Goal: Navigation & Orientation: Find specific page/section

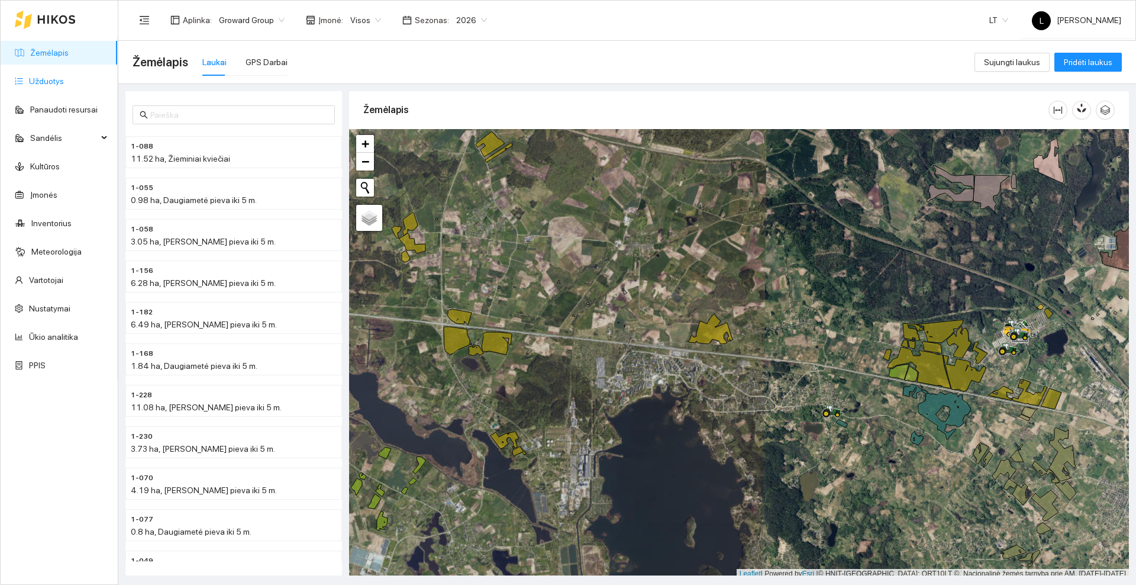
click at [63, 81] on link "Užduotys" at bounding box center [46, 80] width 35 height 9
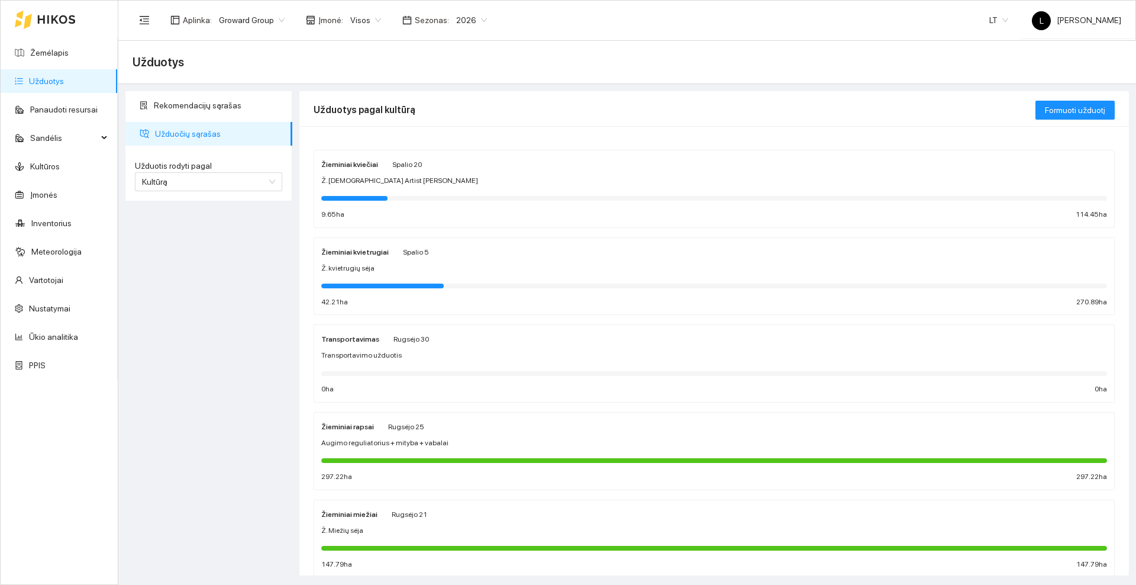
click at [62, 19] on icon at bounding box center [56, 19] width 38 height 9
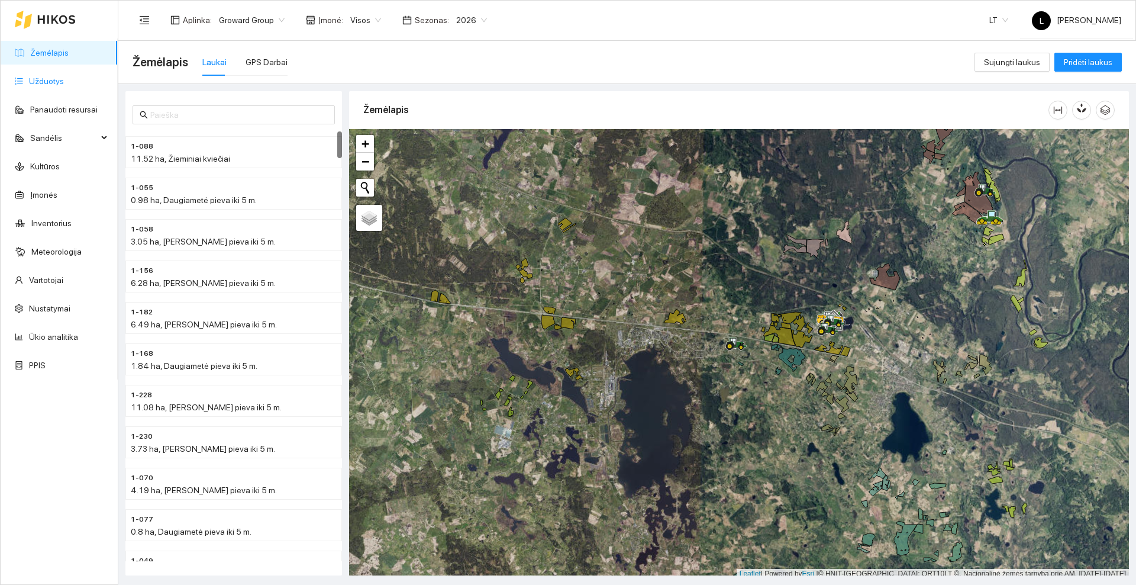
click at [46, 79] on link "Užduotys" at bounding box center [46, 80] width 35 height 9
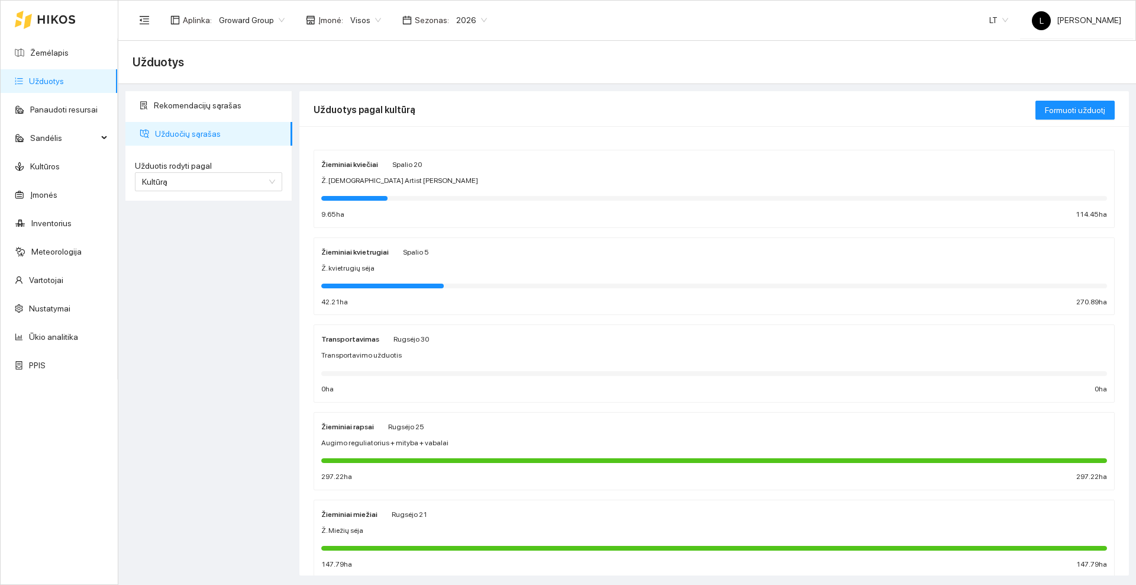
click at [464, 443] on div "Augimo reguliatorius + mityba + vabalai" at bounding box center [714, 442] width 786 height 11
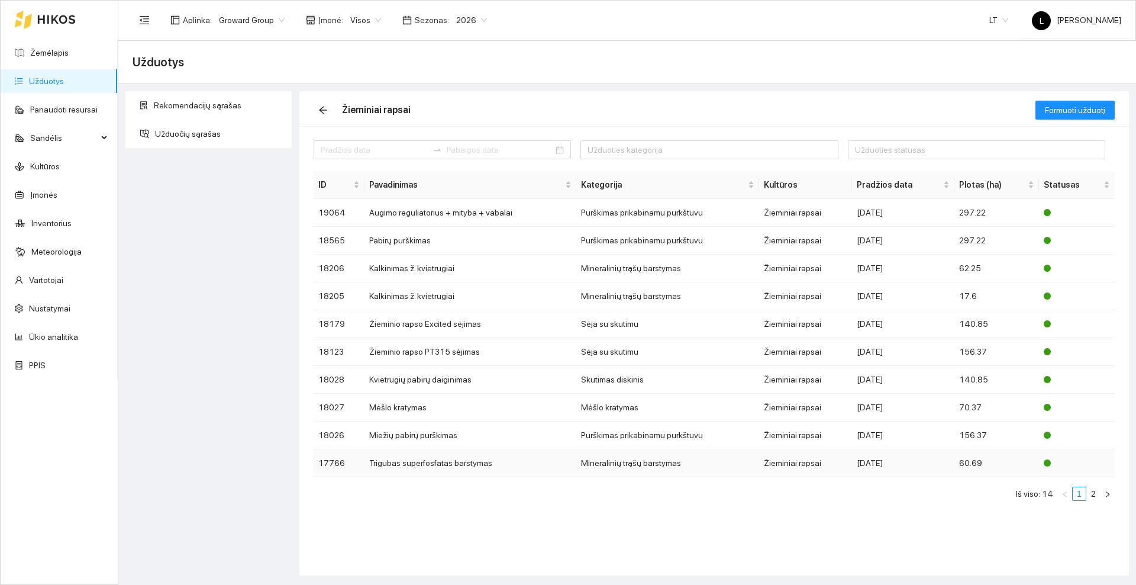
click at [539, 464] on td "Trigubas superfosfatas barstymas" at bounding box center [471, 463] width 212 height 28
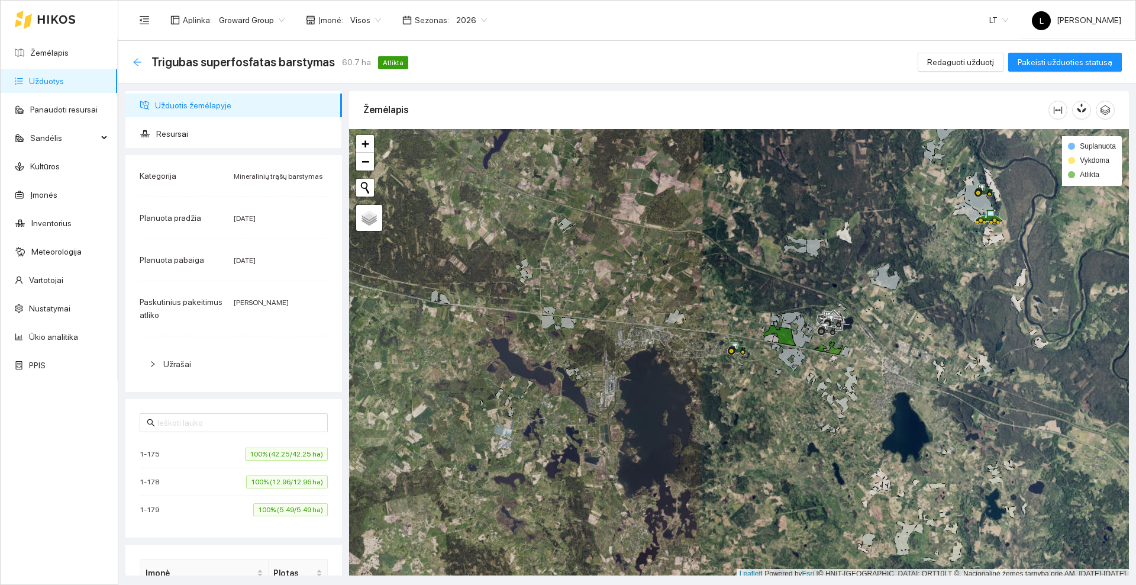
click at [134, 61] on icon "arrow-left" at bounding box center [137, 62] width 8 height 8
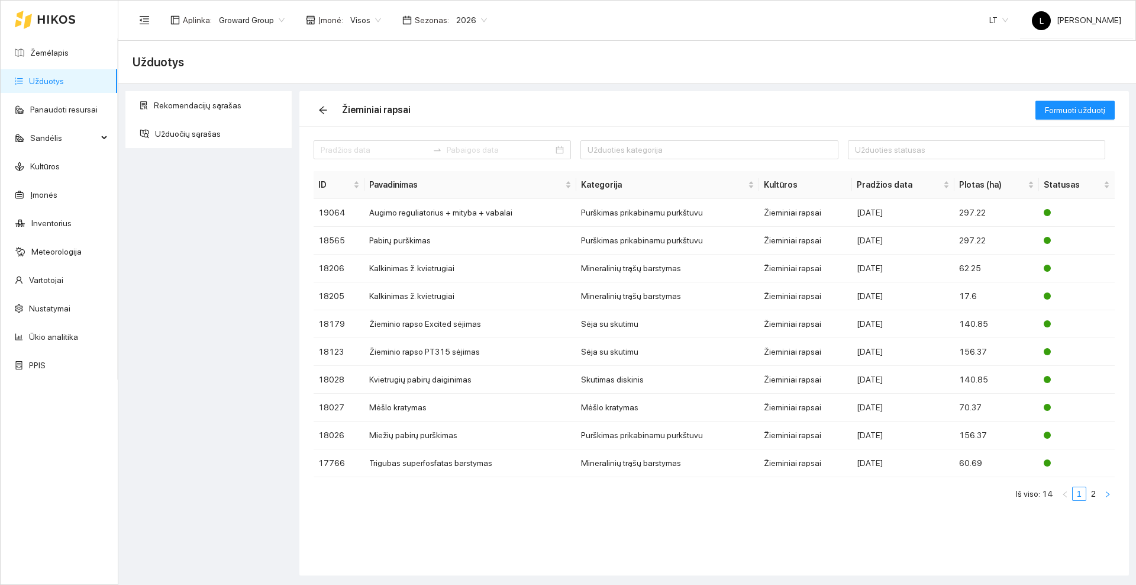
click at [1109, 491] on icon "right" at bounding box center [1107, 494] width 7 height 7
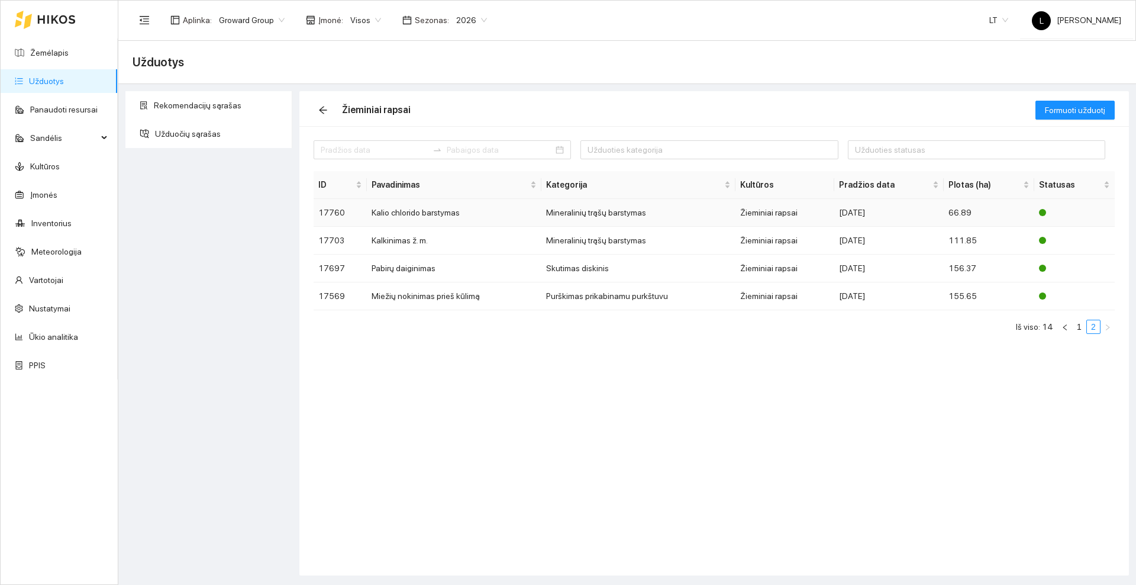
click at [415, 215] on td "Kalio chlorido barstymas" at bounding box center [454, 213] width 174 height 28
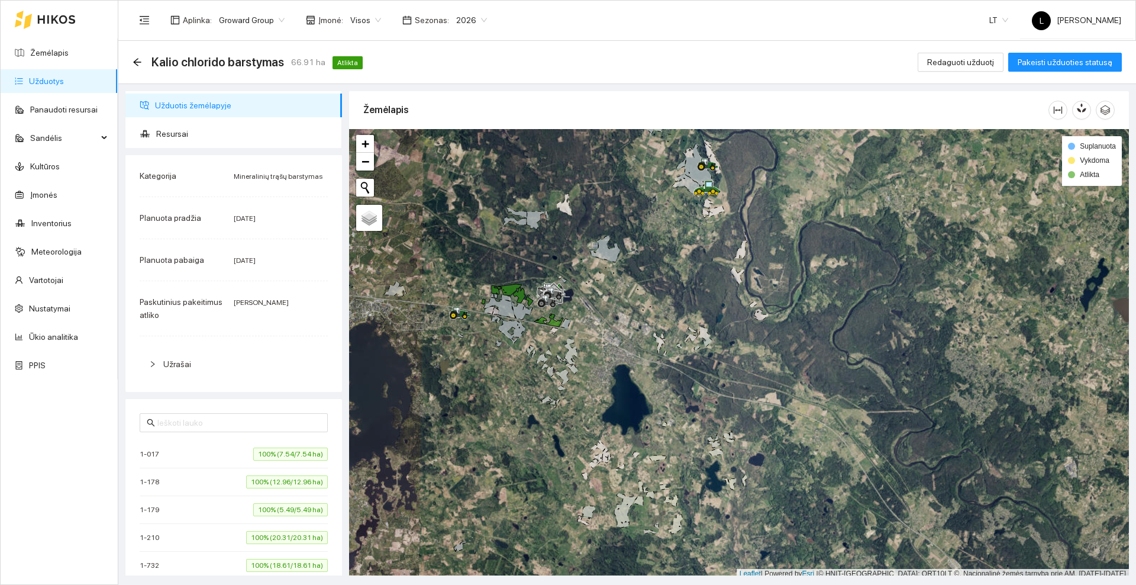
scroll to position [4, 0]
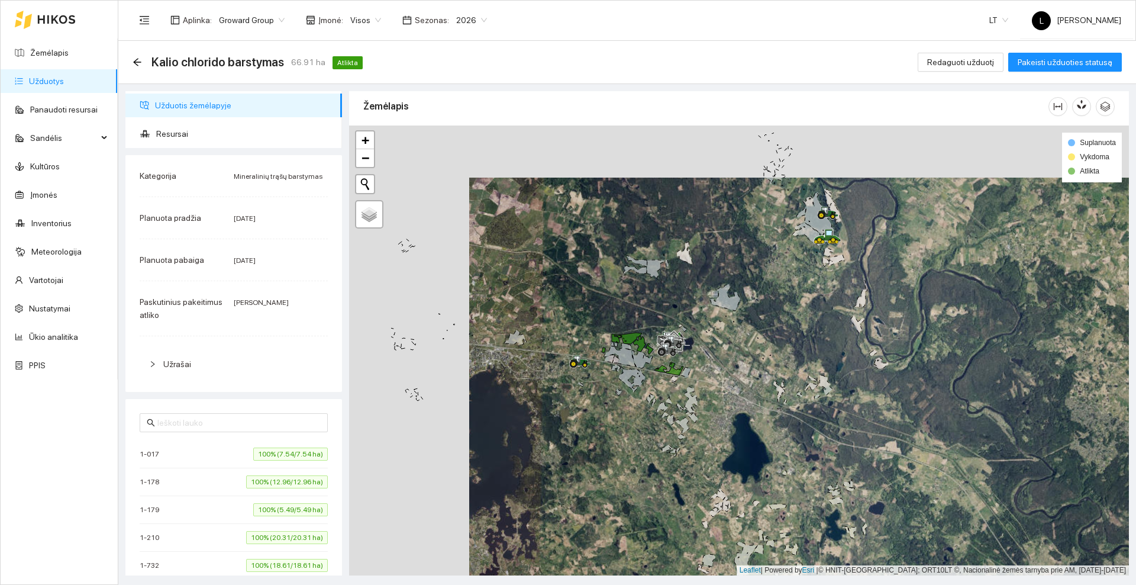
drag, startPoint x: 468, startPoint y: 363, endPoint x: 564, endPoint y: 404, distance: 104.0
click at [564, 404] on div at bounding box center [739, 350] width 780 height 450
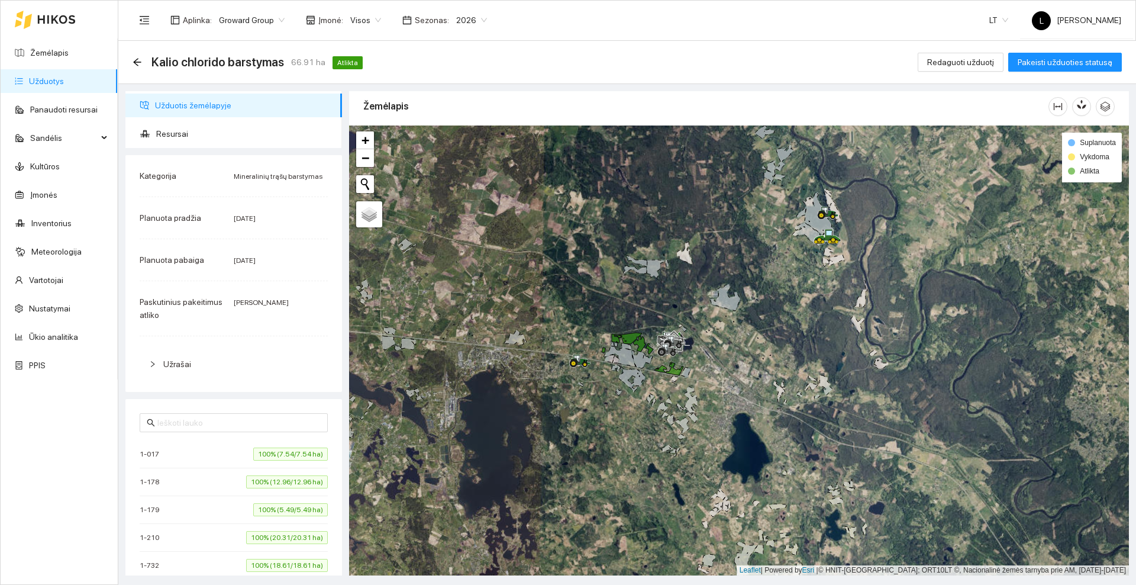
click at [60, 17] on icon at bounding box center [56, 19] width 37 height 8
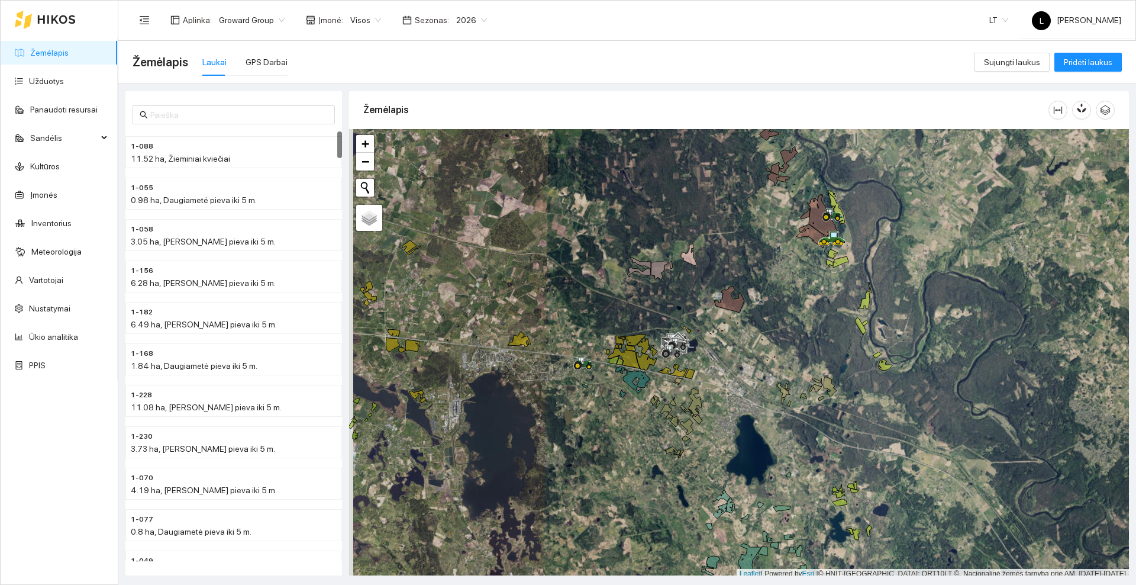
scroll to position [4, 0]
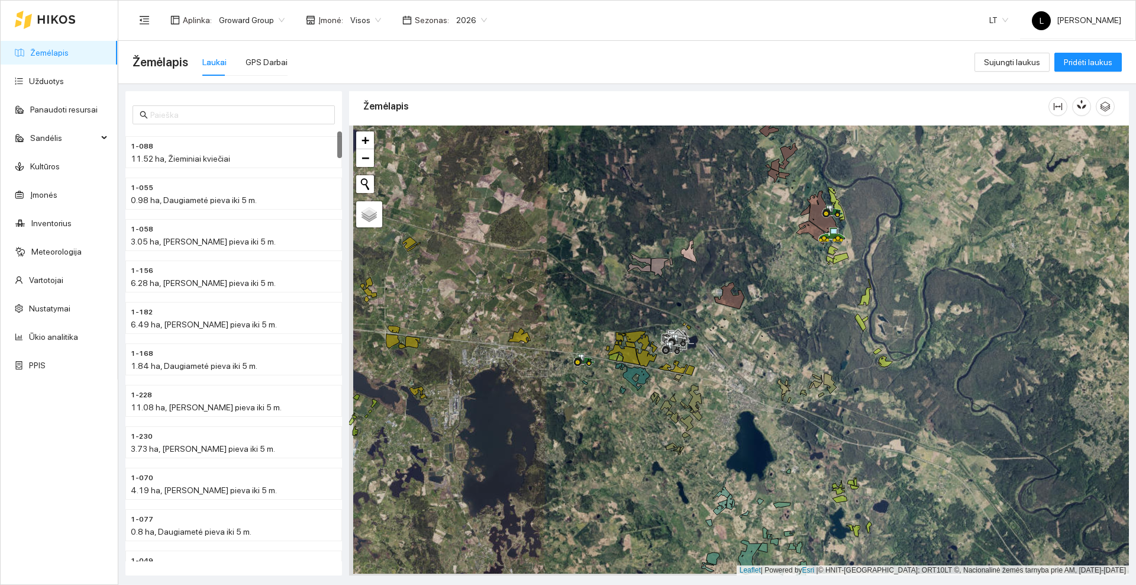
drag, startPoint x: 507, startPoint y: 295, endPoint x: 620, endPoint y: 281, distance: 113.9
click at [620, 281] on div at bounding box center [739, 350] width 780 height 450
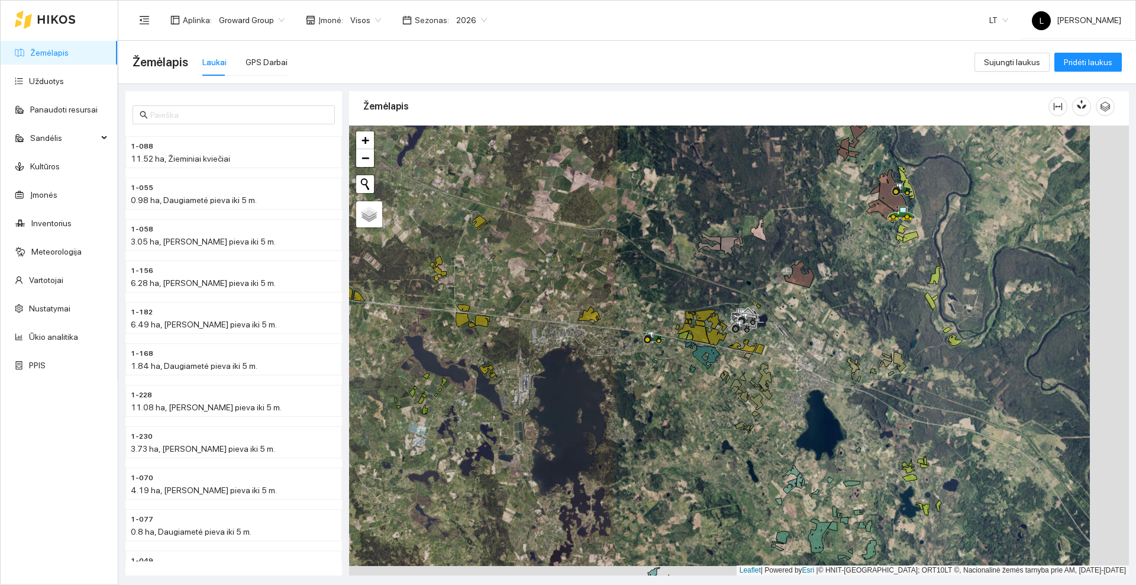
drag, startPoint x: 643, startPoint y: 260, endPoint x: 604, endPoint y: 250, distance: 40.2
click at [604, 250] on div at bounding box center [739, 350] width 780 height 450
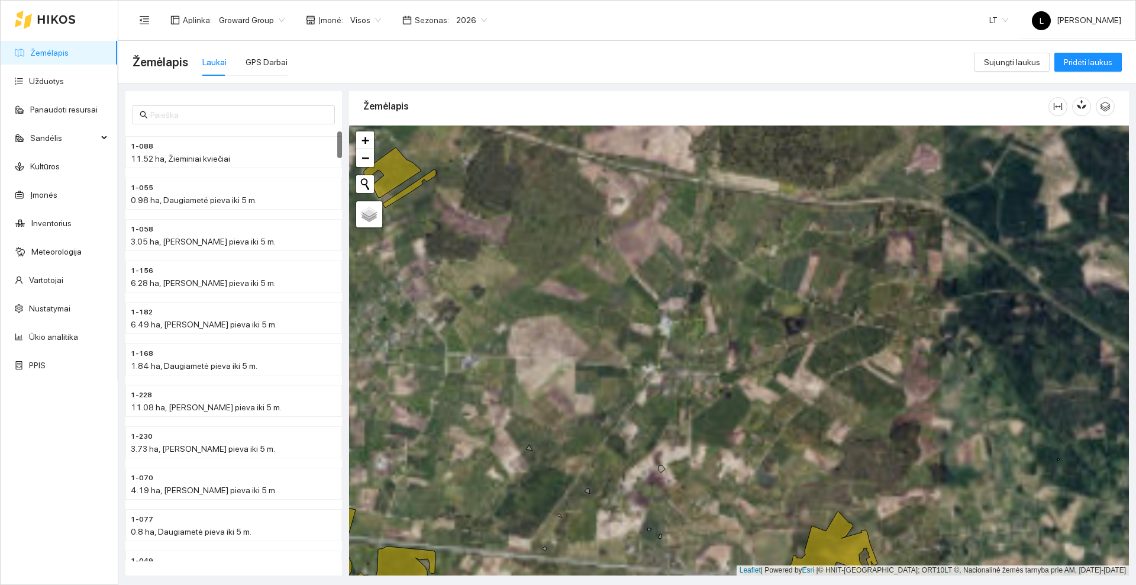
drag, startPoint x: 531, startPoint y: 342, endPoint x: 700, endPoint y: 430, distance: 190.9
click at [707, 447] on div at bounding box center [739, 350] width 780 height 450
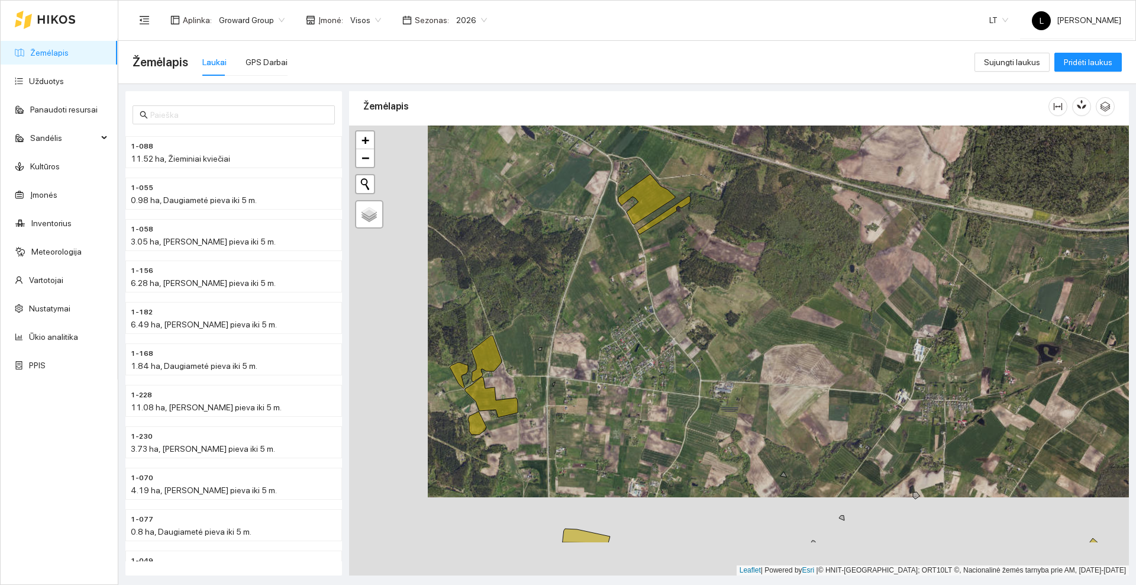
drag, startPoint x: 534, startPoint y: 312, endPoint x: 559, endPoint y: 292, distance: 32.4
click at [559, 292] on div at bounding box center [739, 350] width 780 height 450
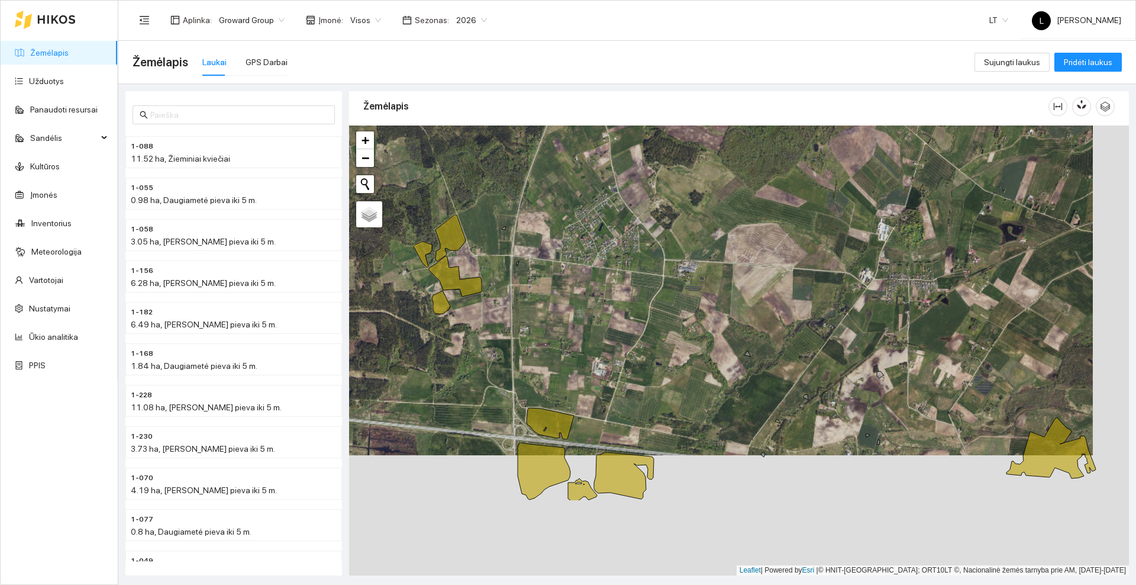
drag, startPoint x: 798, startPoint y: 408, endPoint x: 762, endPoint y: 288, distance: 125.5
click at [762, 288] on div at bounding box center [739, 350] width 780 height 450
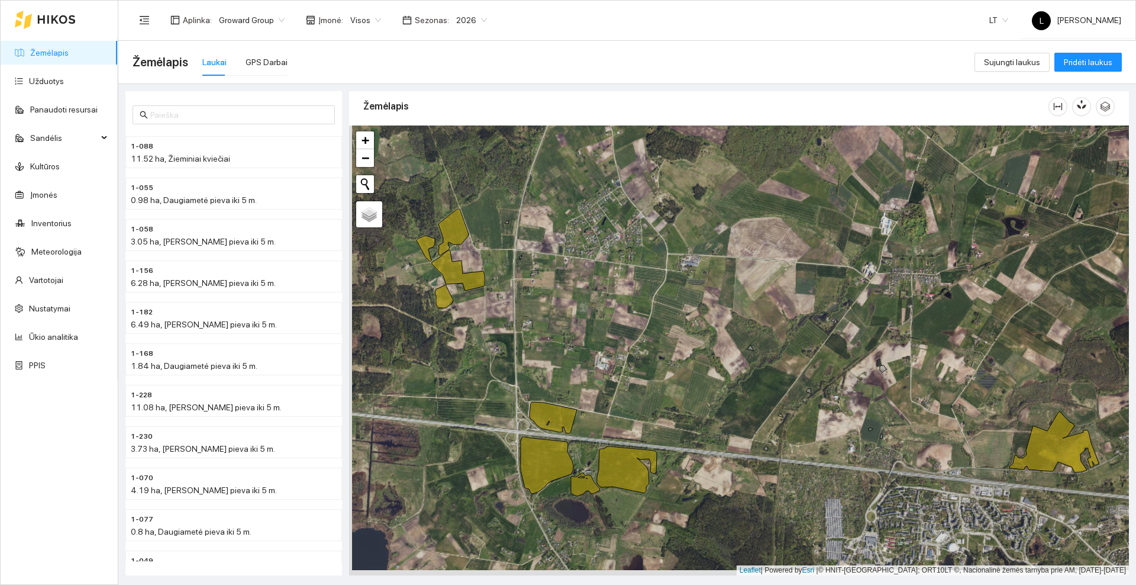
drag, startPoint x: 621, startPoint y: 352, endPoint x: 684, endPoint y: 237, distance: 131.1
click at [684, 237] on div at bounding box center [739, 350] width 780 height 450
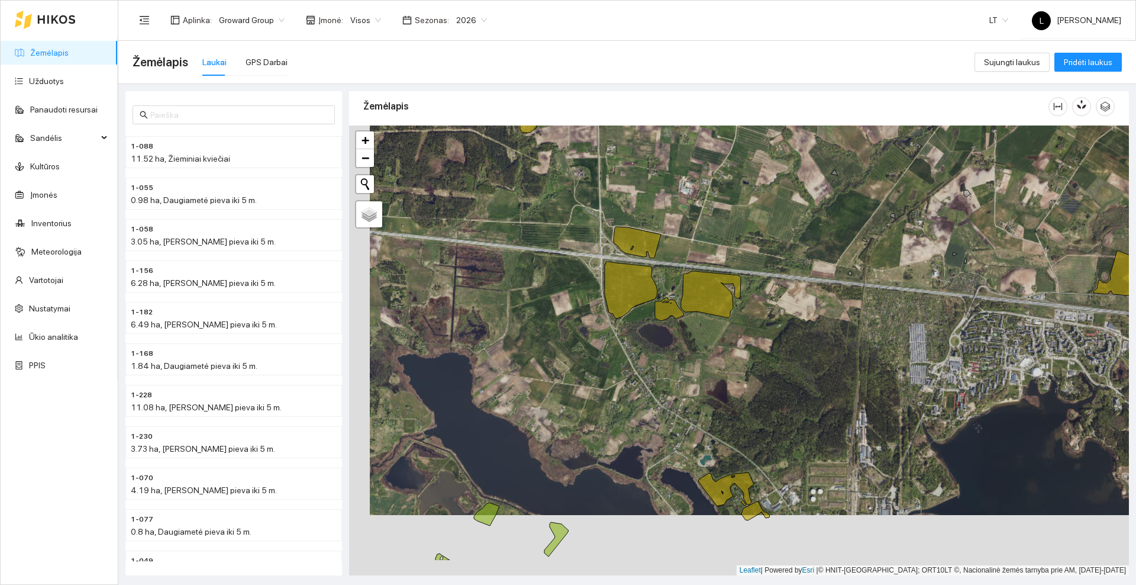
drag, startPoint x: 774, startPoint y: 373, endPoint x: 830, endPoint y: 231, distance: 152.6
click at [830, 231] on div at bounding box center [739, 350] width 780 height 450
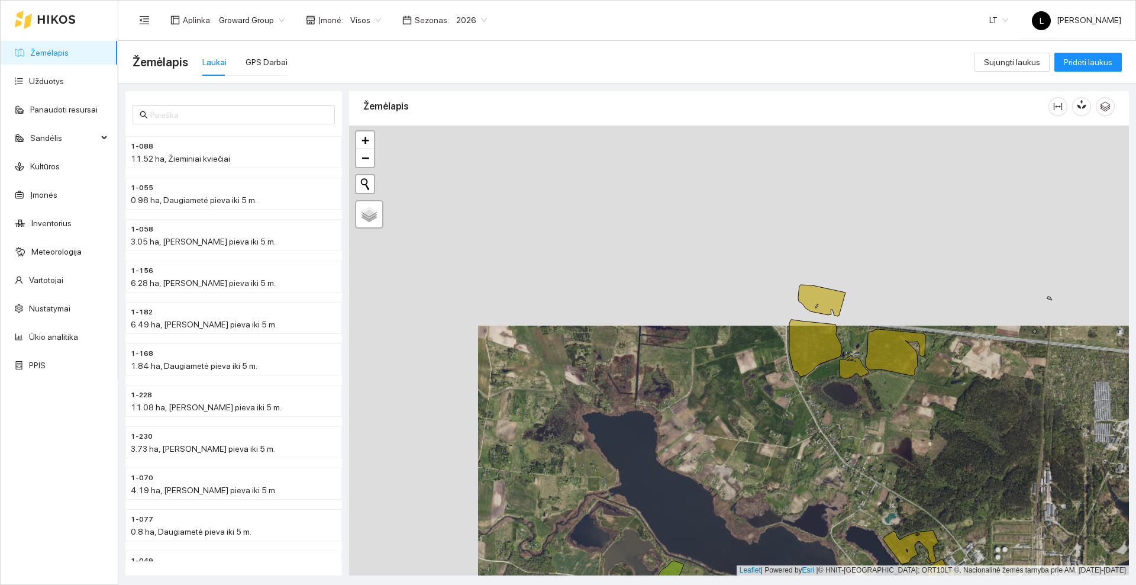
drag, startPoint x: 675, startPoint y: 462, endPoint x: 703, endPoint y: 495, distance: 43.7
click at [703, 495] on div at bounding box center [739, 350] width 780 height 450
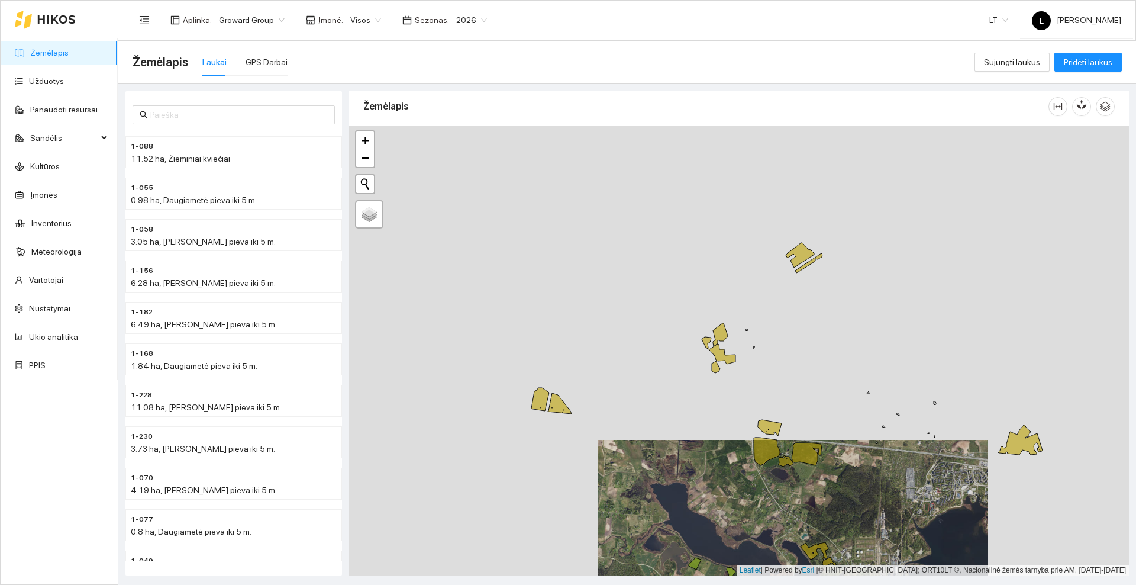
drag, startPoint x: 598, startPoint y: 290, endPoint x: 636, endPoint y: 408, distance: 124.5
click at [636, 410] on div at bounding box center [739, 350] width 780 height 450
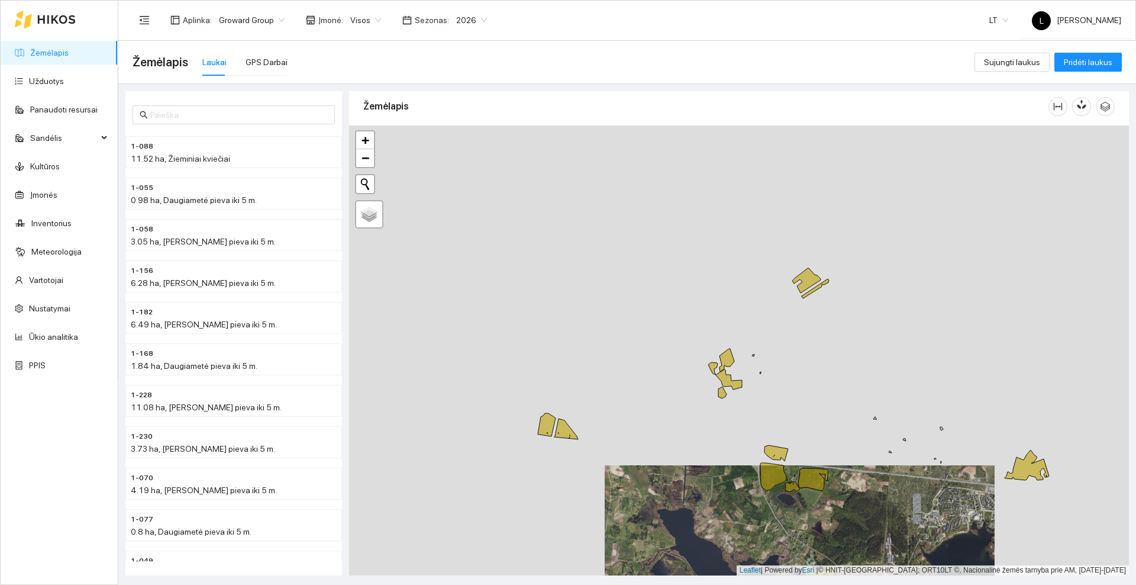
drag, startPoint x: 669, startPoint y: 406, endPoint x: 635, endPoint y: 381, distance: 42.3
click at [635, 381] on div at bounding box center [739, 350] width 780 height 450
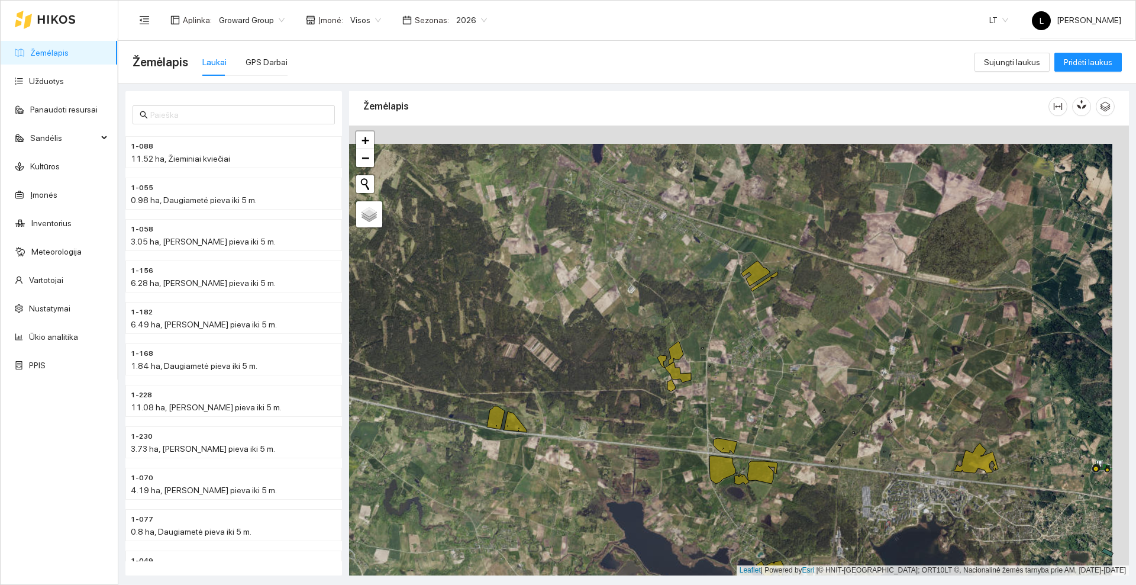
drag, startPoint x: 741, startPoint y: 234, endPoint x: 693, endPoint y: 266, distance: 57.6
click at [693, 266] on div at bounding box center [739, 350] width 780 height 450
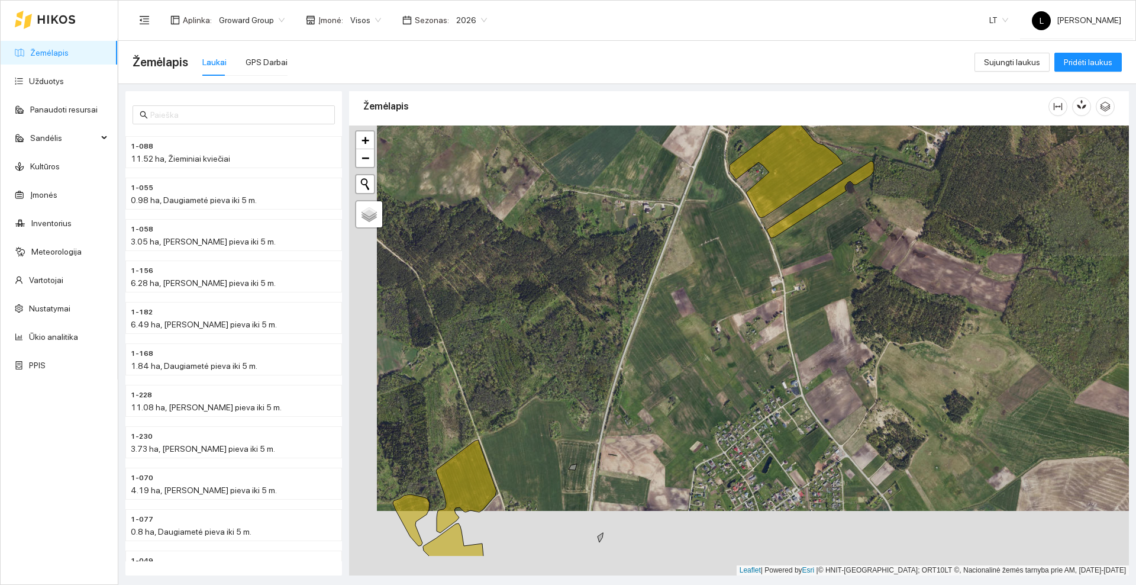
drag, startPoint x: 492, startPoint y: 404, endPoint x: 578, endPoint y: 272, distance: 157.1
click at [584, 266] on div at bounding box center [739, 350] width 780 height 450
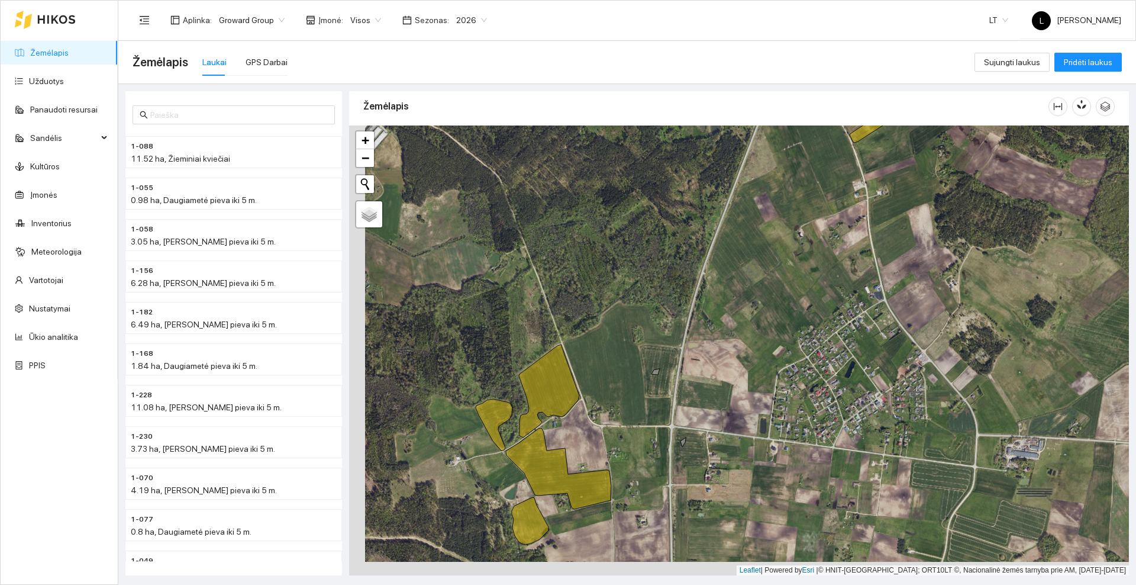
drag, startPoint x: 627, startPoint y: 425, endPoint x: 701, endPoint y: 332, distance: 118.8
click at [701, 332] on div at bounding box center [739, 350] width 780 height 450
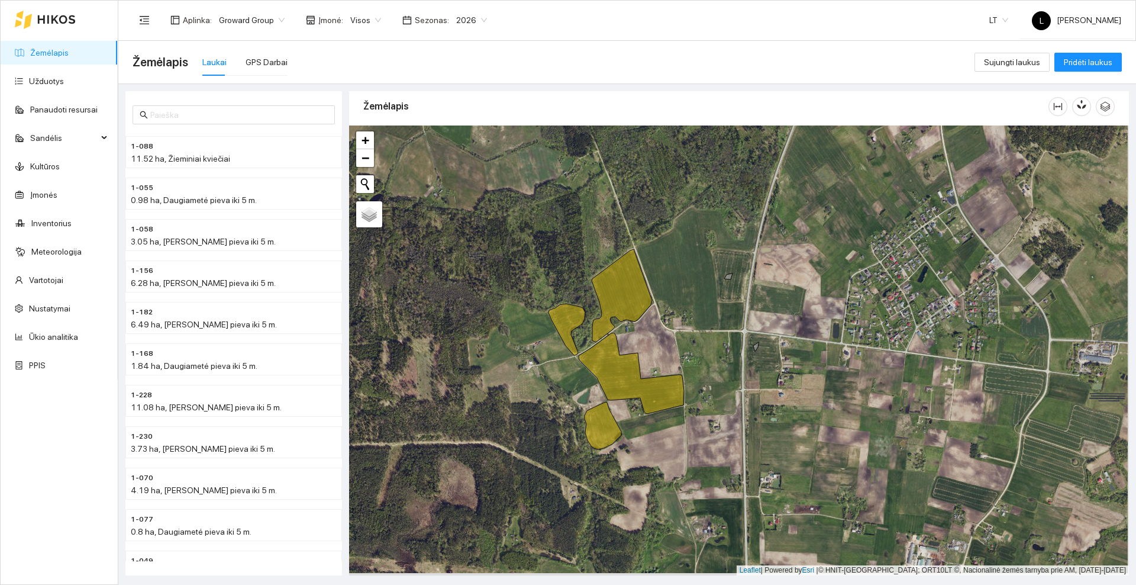
drag, startPoint x: 758, startPoint y: 510, endPoint x: 653, endPoint y: 246, distance: 284.8
click at [653, 246] on div at bounding box center [739, 350] width 780 height 450
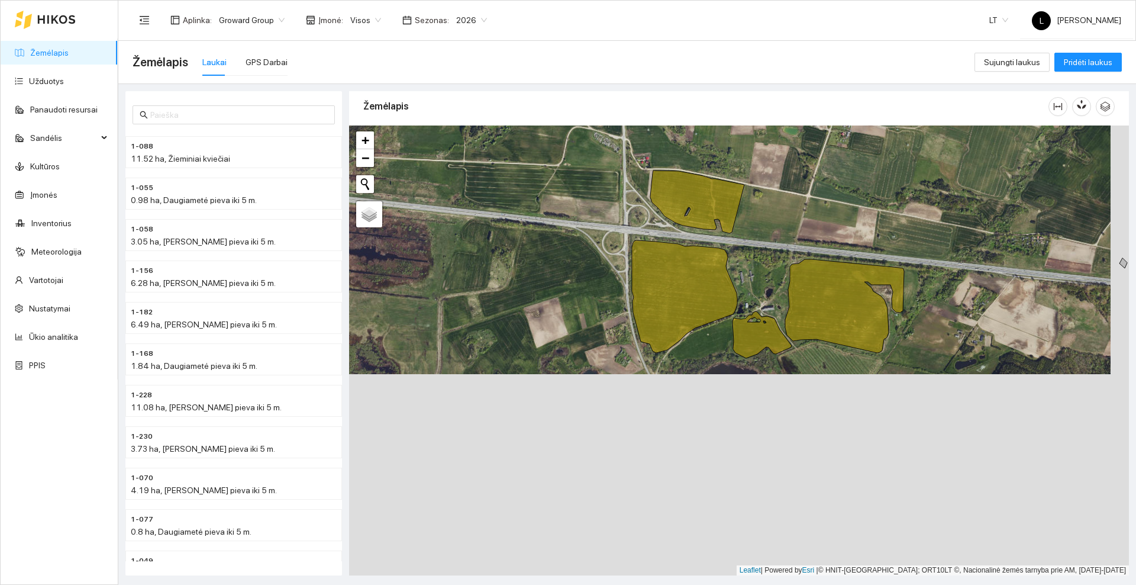
drag, startPoint x: 760, startPoint y: 481, endPoint x: 742, endPoint y: 280, distance: 201.5
click at [742, 280] on div at bounding box center [739, 350] width 780 height 450
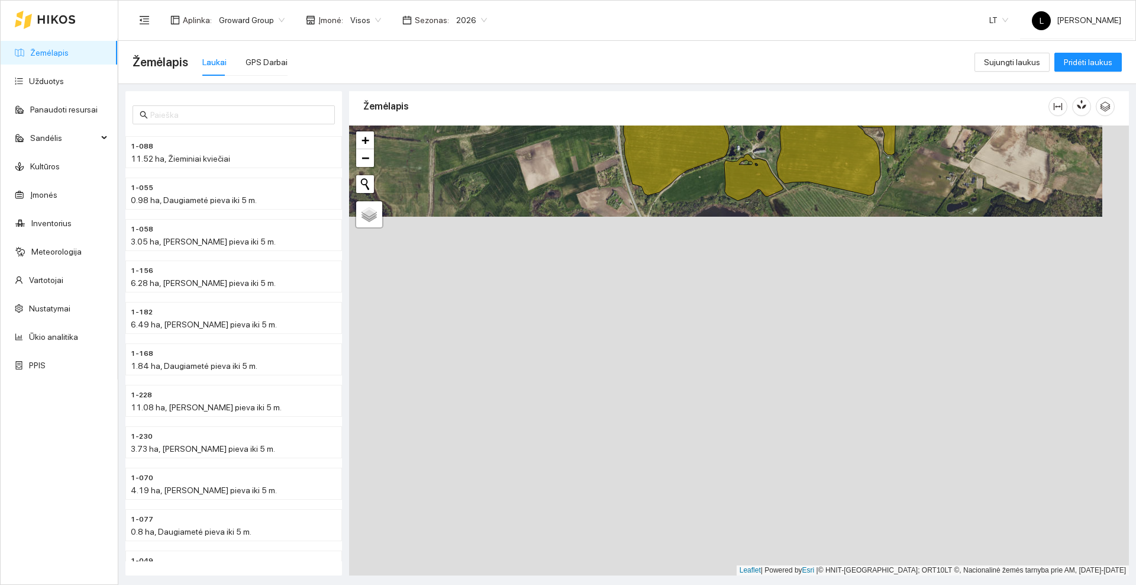
drag, startPoint x: 790, startPoint y: 451, endPoint x: 791, endPoint y: 242, distance: 208.9
click at [791, 242] on div at bounding box center [739, 350] width 780 height 450
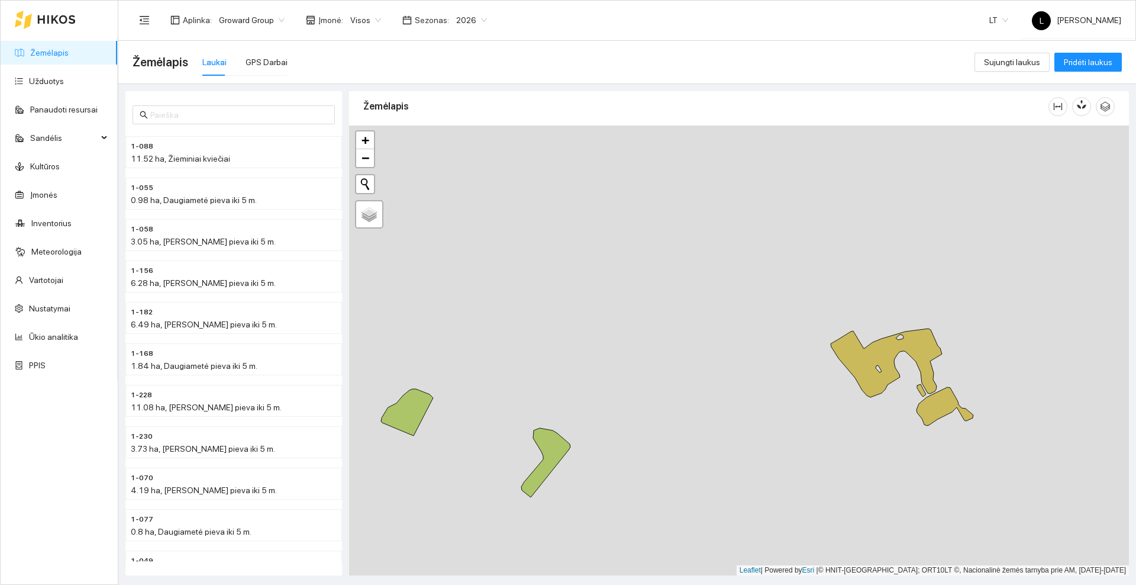
drag, startPoint x: 765, startPoint y: 388, endPoint x: 769, endPoint y: 285, distance: 103.1
click at [769, 285] on div at bounding box center [739, 350] width 780 height 450
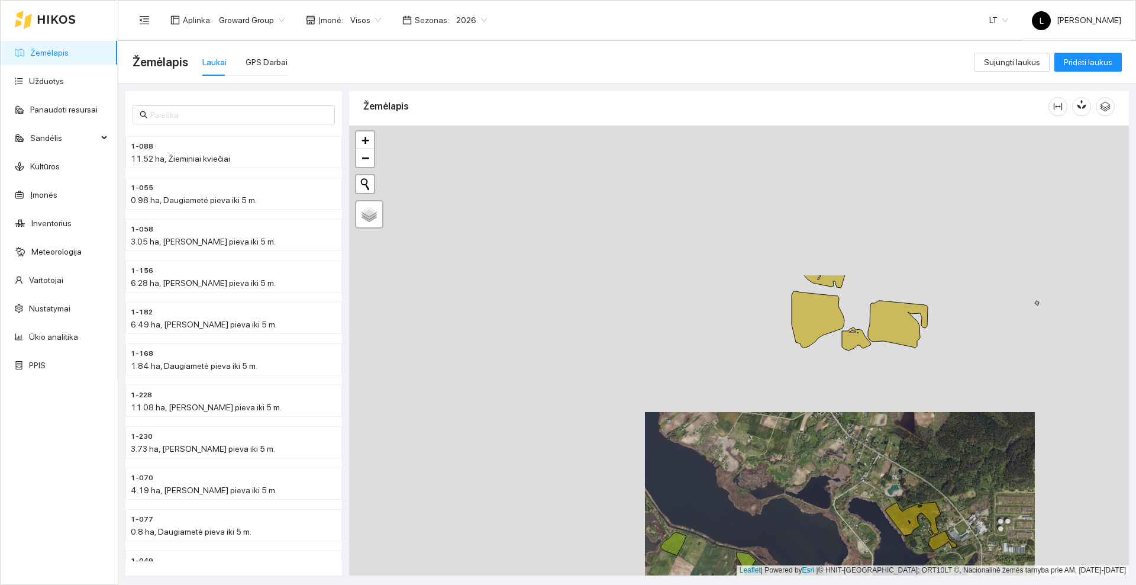
drag, startPoint x: 710, startPoint y: 276, endPoint x: 817, endPoint y: 471, distance: 222.0
click at [817, 471] on div at bounding box center [739, 350] width 780 height 450
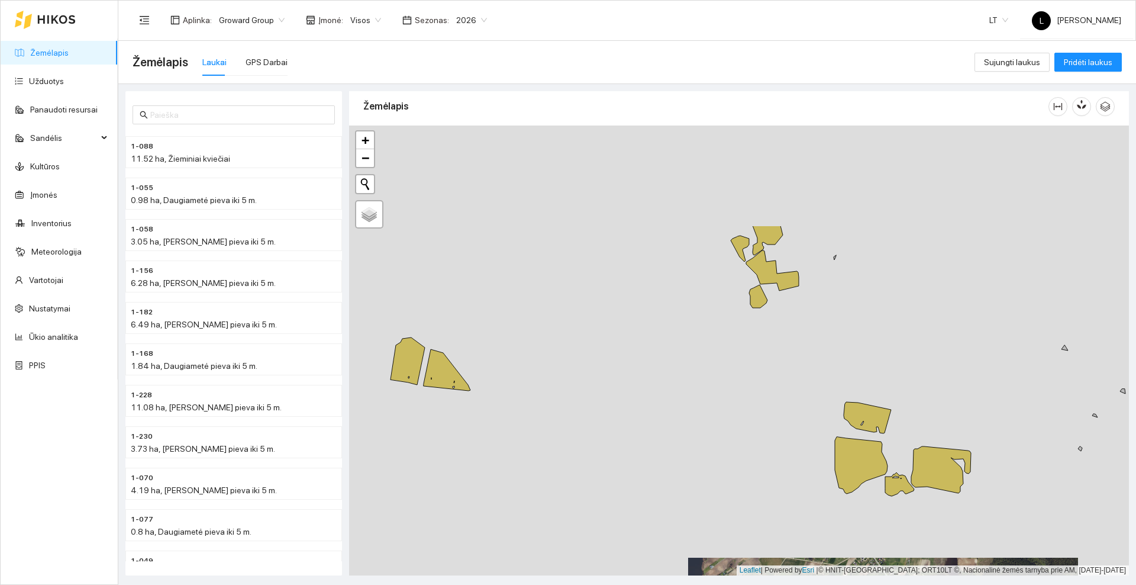
drag, startPoint x: 717, startPoint y: 312, endPoint x: 760, endPoint y: 458, distance: 151.9
click at [760, 458] on div at bounding box center [739, 350] width 780 height 450
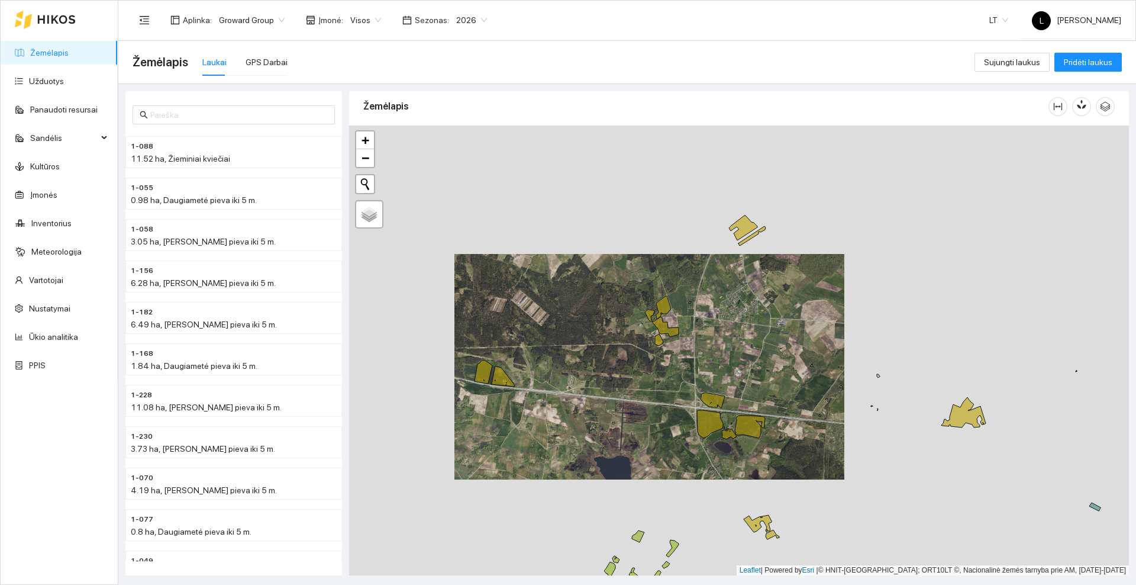
drag, startPoint x: 868, startPoint y: 236, endPoint x: 832, endPoint y: 298, distance: 71.1
click at [832, 298] on div at bounding box center [739, 350] width 780 height 450
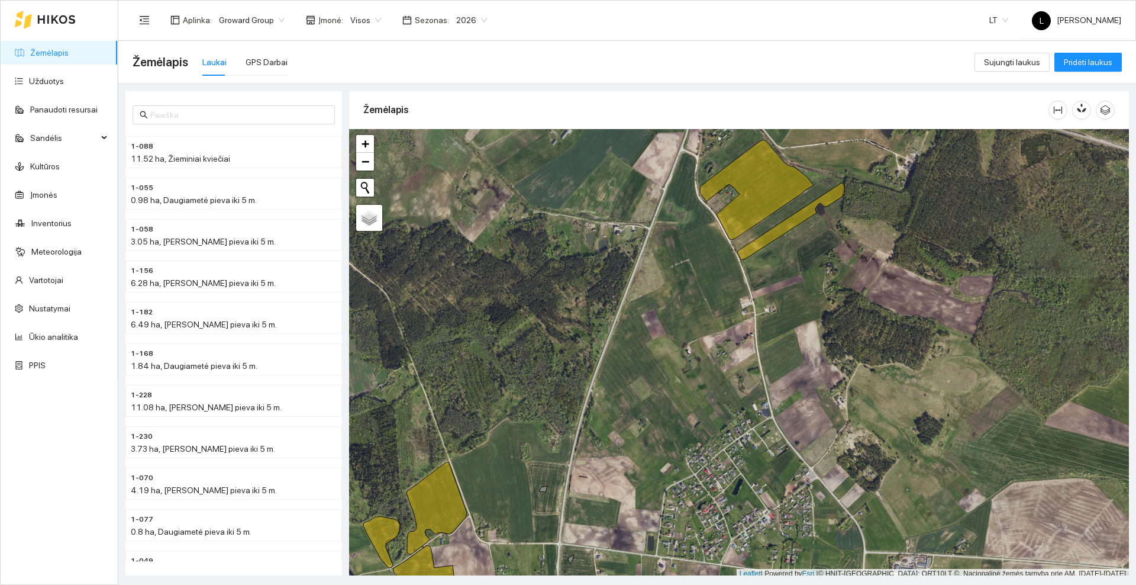
scroll to position [4, 0]
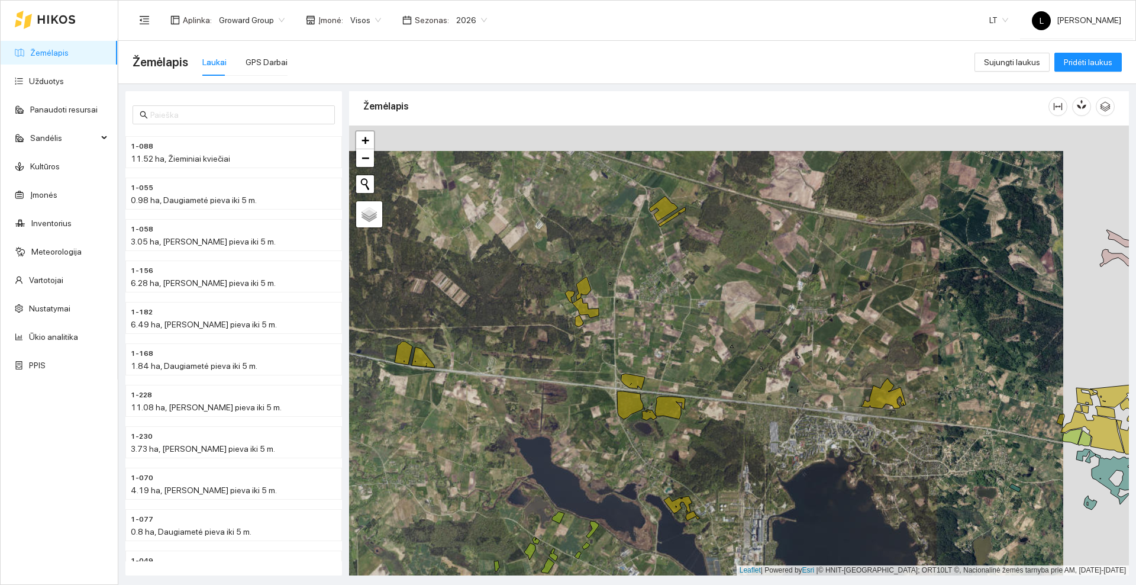
drag, startPoint x: 750, startPoint y: 330, endPoint x: 685, endPoint y: 355, distance: 70.5
click at [685, 355] on div at bounding box center [739, 350] width 780 height 450
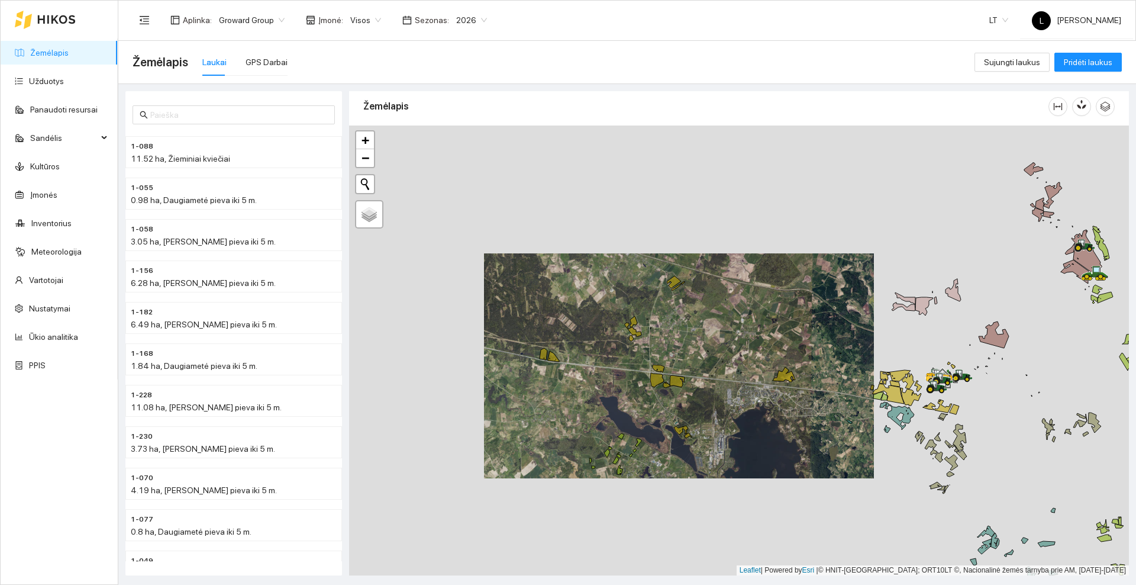
drag, startPoint x: 738, startPoint y: 360, endPoint x: 690, endPoint y: 375, distance: 50.2
click at [690, 375] on div at bounding box center [739, 350] width 780 height 450
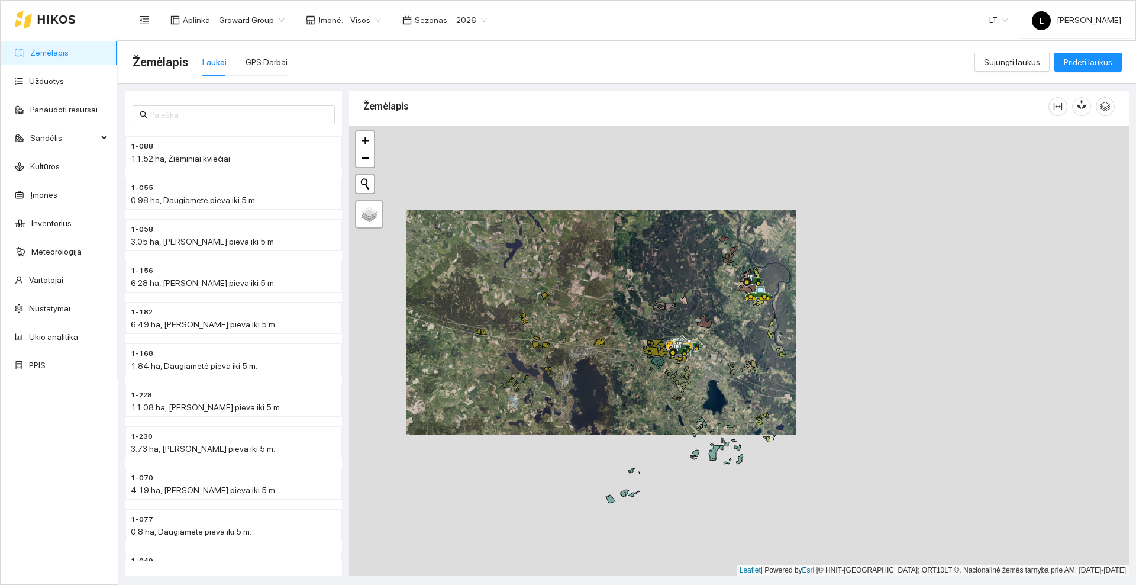
drag, startPoint x: 640, startPoint y: 433, endPoint x: 616, endPoint y: 364, distance: 73.2
click at [601, 369] on div at bounding box center [739, 350] width 780 height 450
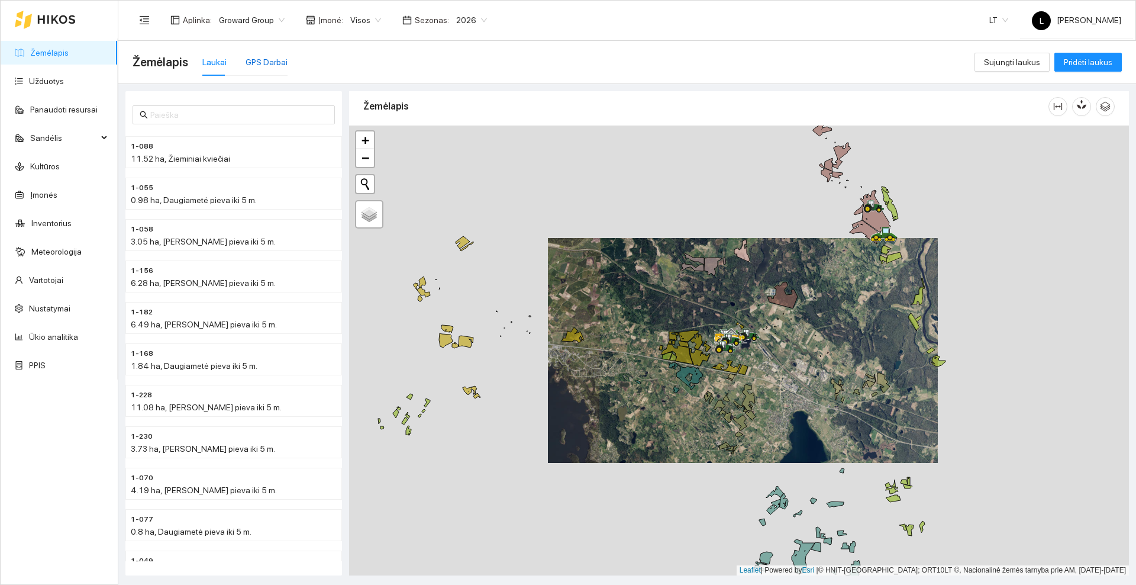
click at [265, 60] on div "GPS Darbai" at bounding box center [267, 62] width 42 height 13
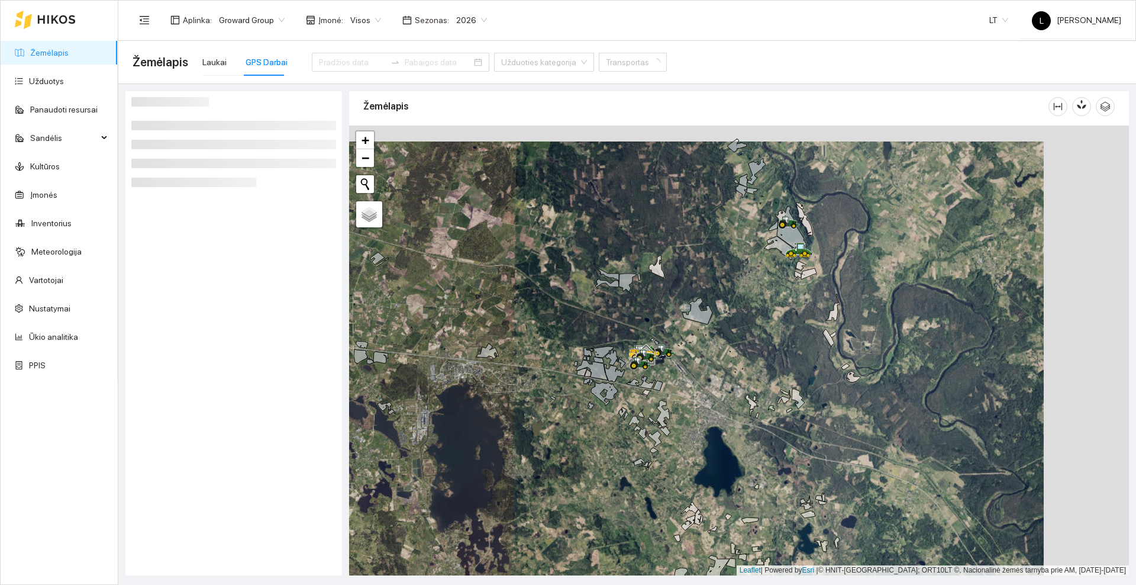
drag, startPoint x: 750, startPoint y: 244, endPoint x: 734, endPoint y: 246, distance: 16.2
click at [734, 246] on div at bounding box center [739, 350] width 780 height 450
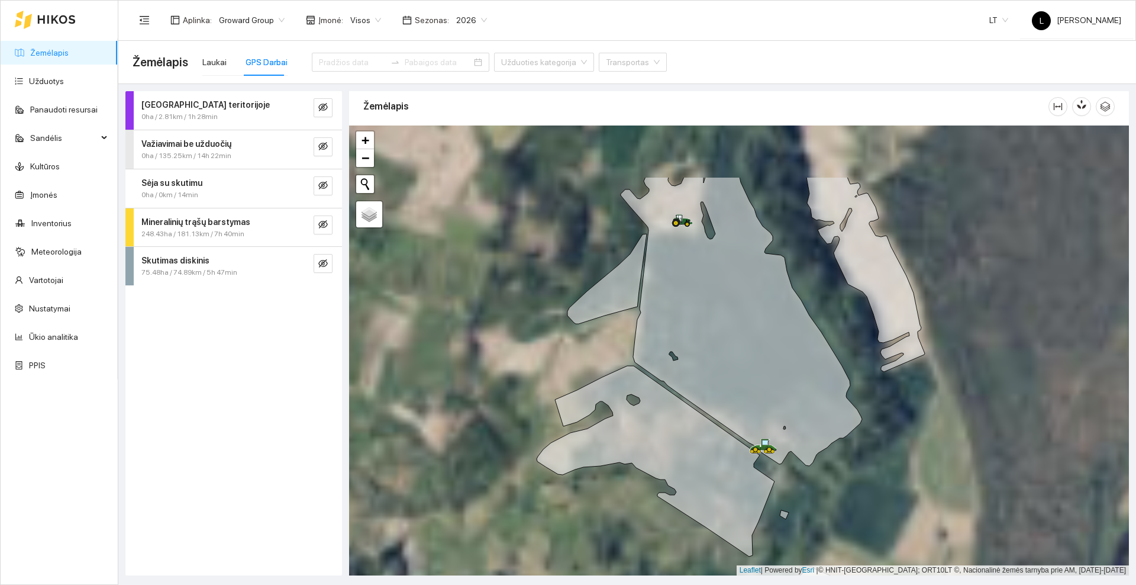
drag, startPoint x: 802, startPoint y: 218, endPoint x: 834, endPoint y: 314, distance: 101.6
click at [834, 314] on div at bounding box center [739, 350] width 780 height 450
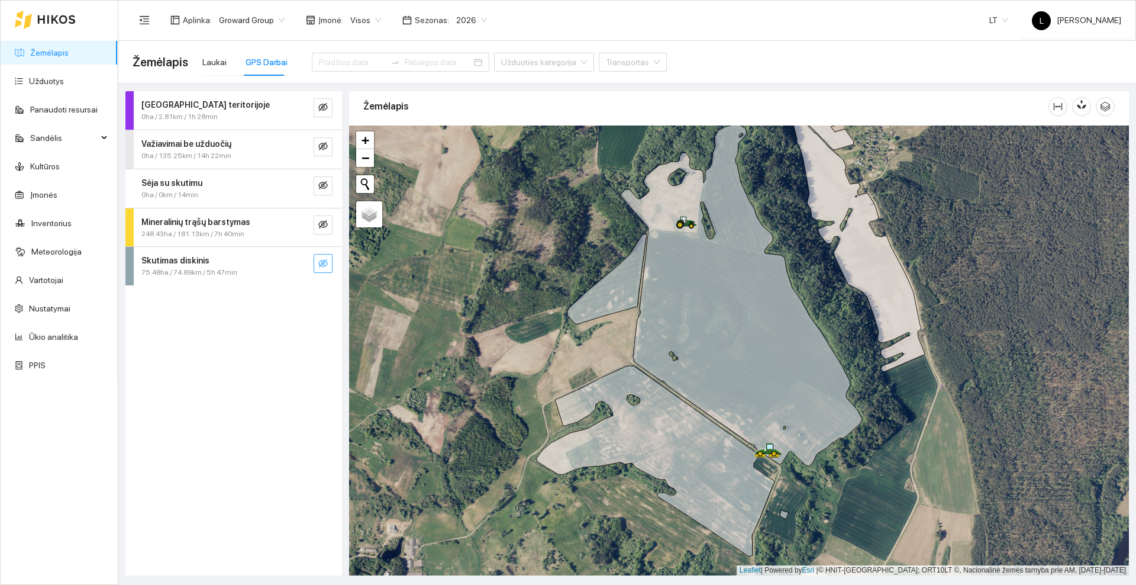
click at [322, 265] on icon "eye-invisible" at bounding box center [322, 263] width 9 height 9
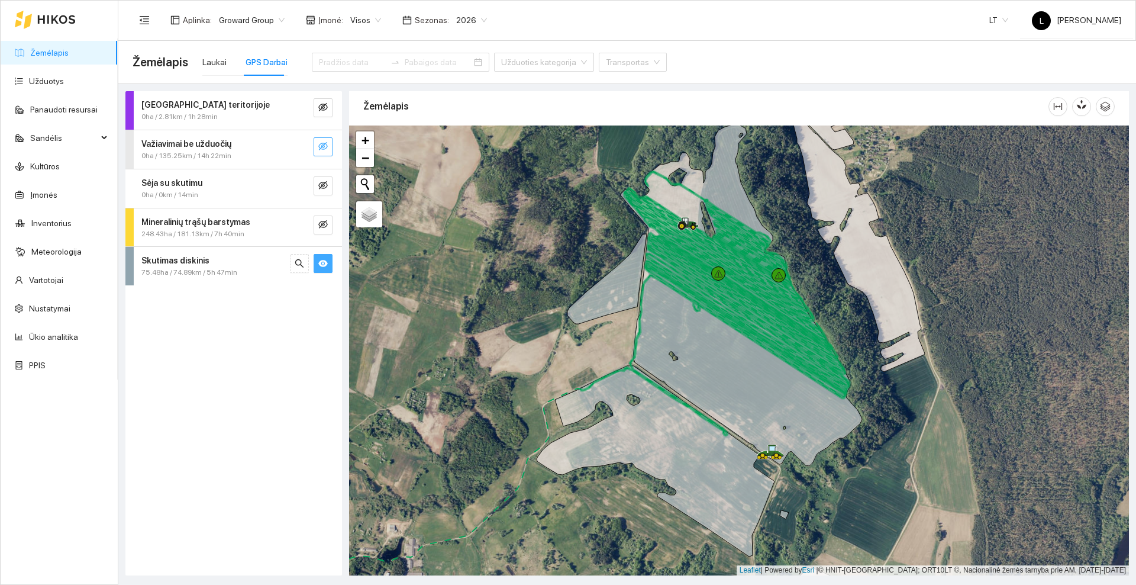
click at [326, 143] on icon "eye-invisible" at bounding box center [322, 145] width 9 height 9
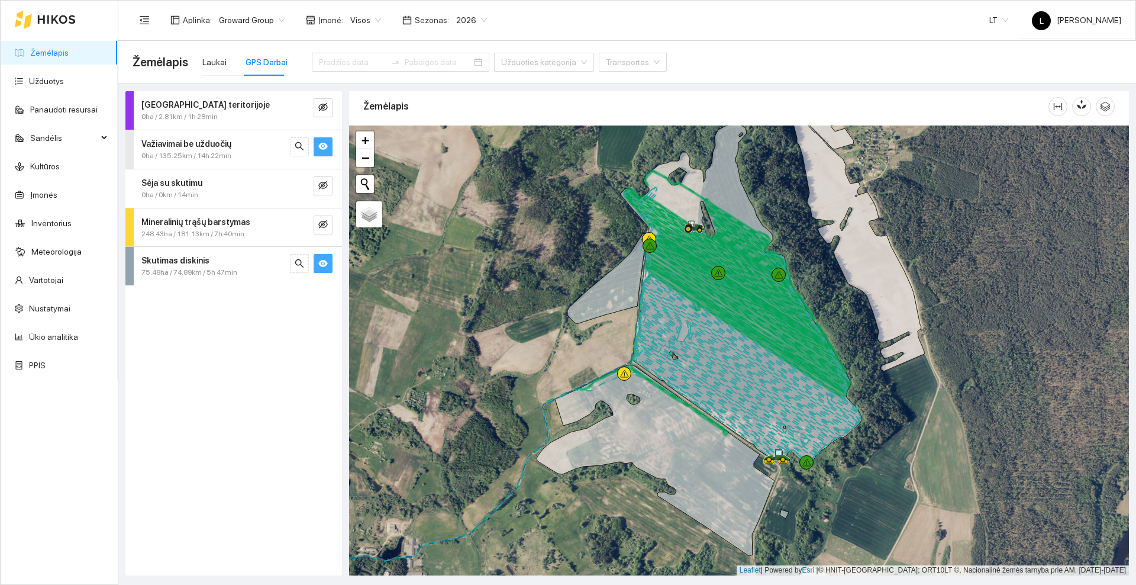
click at [324, 148] on icon "eye" at bounding box center [322, 146] width 9 height 7
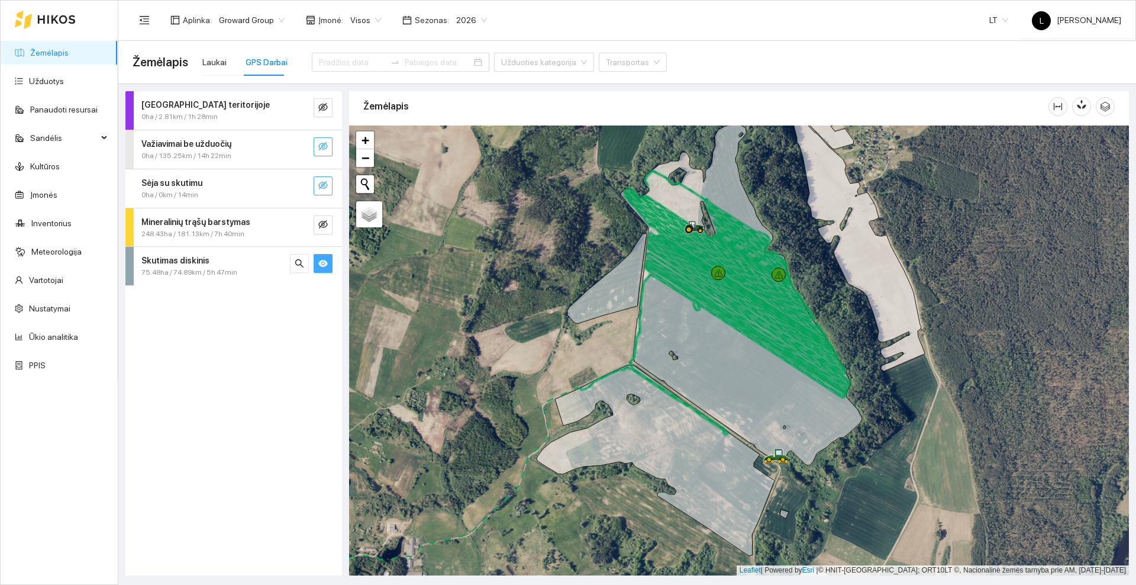
click at [324, 182] on icon "eye-invisible" at bounding box center [322, 185] width 9 height 8
click at [324, 182] on icon "eye" at bounding box center [322, 185] width 9 height 7
click at [325, 262] on icon "eye" at bounding box center [322, 263] width 9 height 7
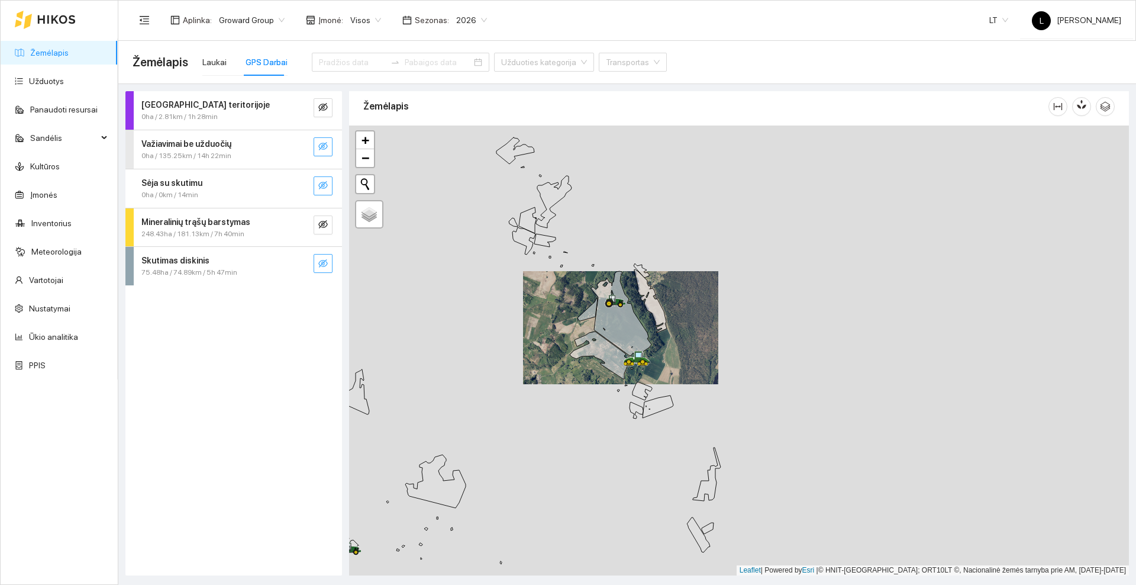
click at [321, 266] on icon "eye-invisible" at bounding box center [322, 263] width 9 height 9
click at [321, 265] on icon "eye" at bounding box center [322, 263] width 9 height 7
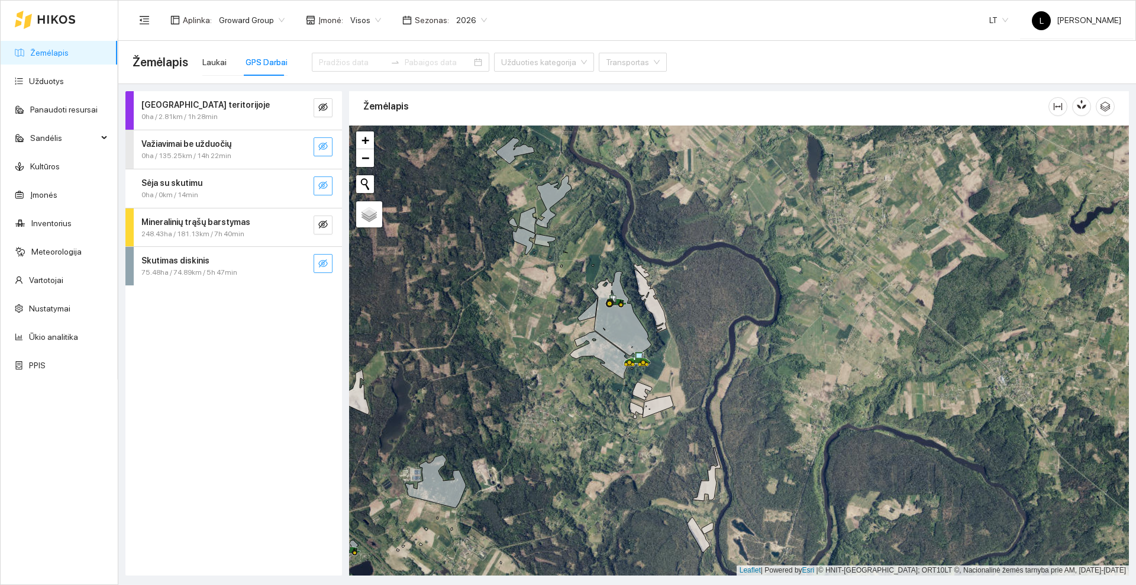
click at [212, 262] on div "Skutimas diskinis" at bounding box center [213, 260] width 145 height 13
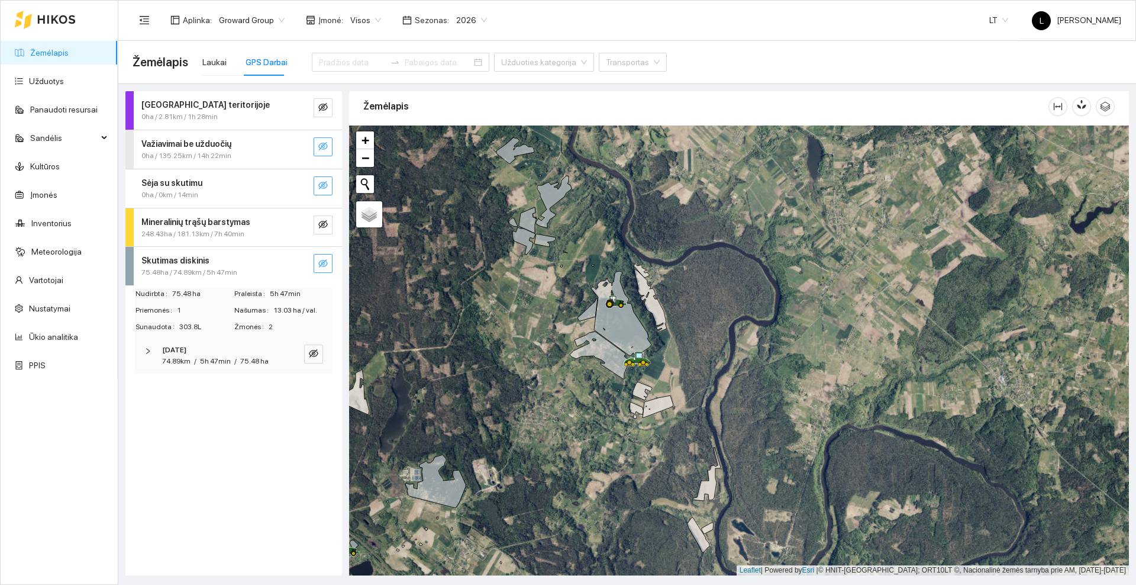
click at [211, 268] on span "75.48ha / 74.89km / 5h 47min" at bounding box center [189, 272] width 96 height 11
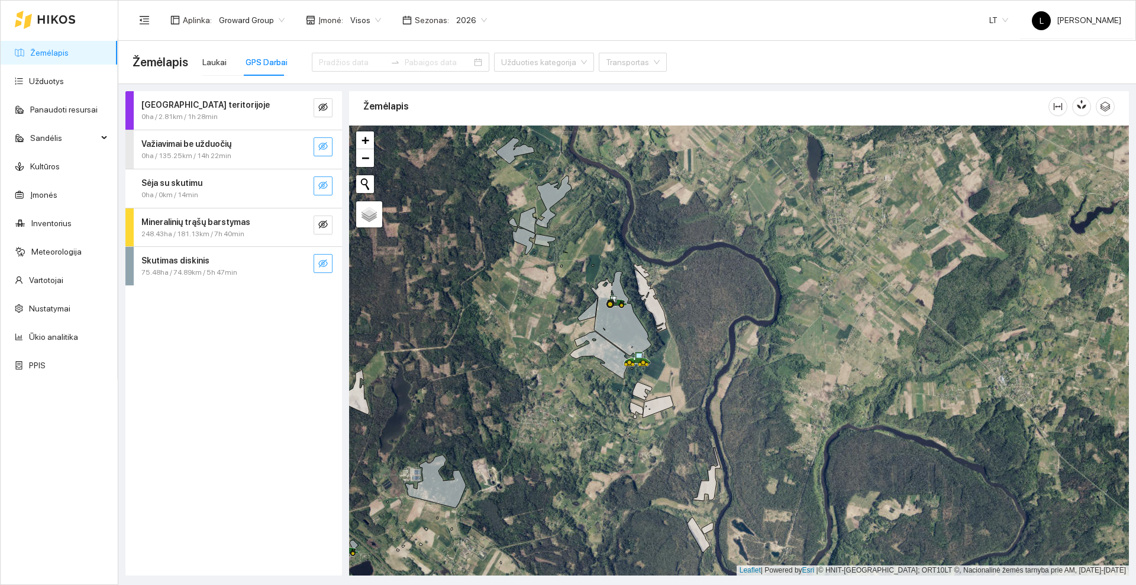
click at [324, 259] on icon "eye-invisible" at bounding box center [322, 263] width 9 height 9
click at [324, 259] on icon "eye" at bounding box center [322, 263] width 9 height 9
drag, startPoint x: 550, startPoint y: 426, endPoint x: 678, endPoint y: 285, distance: 190.2
click at [678, 285] on div at bounding box center [739, 350] width 780 height 450
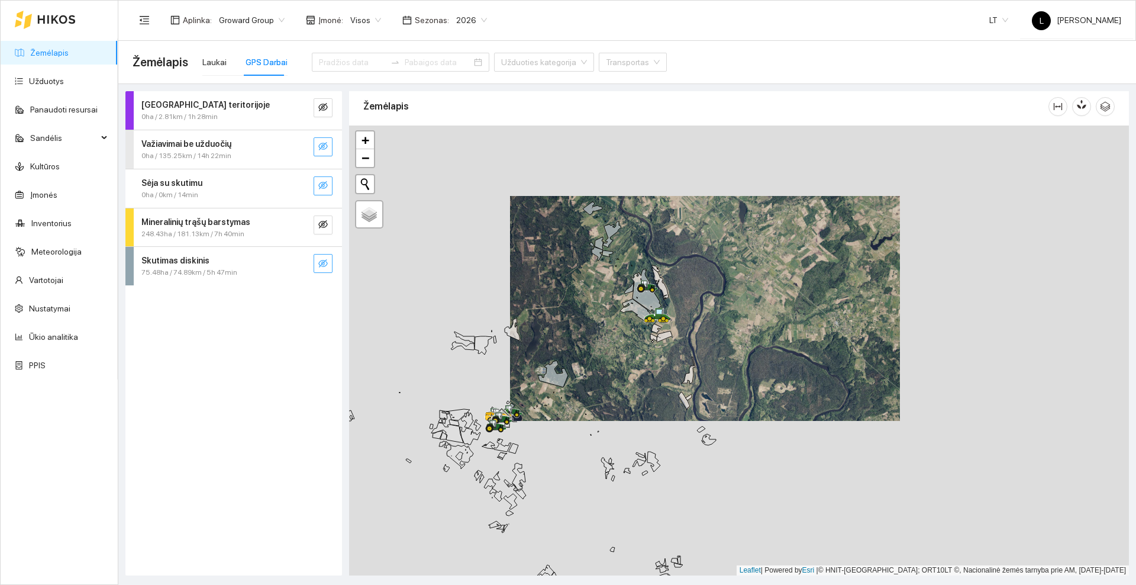
drag, startPoint x: 532, startPoint y: 449, endPoint x: 632, endPoint y: 349, distance: 141.5
click at [632, 349] on div at bounding box center [739, 350] width 780 height 450
